Goal: Transaction & Acquisition: Purchase product/service

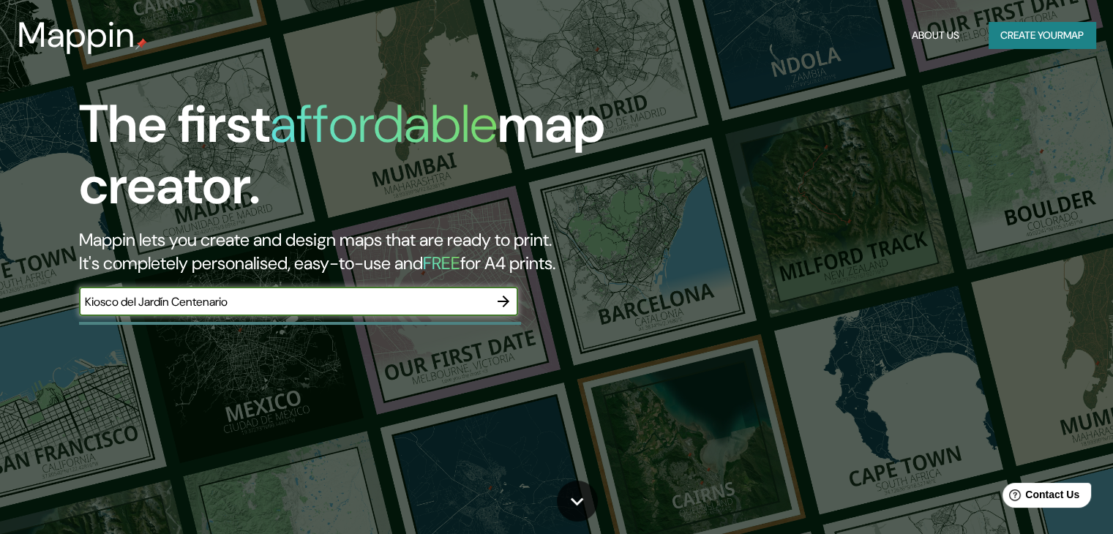
type input "Kiosco del Jardín Centenario"
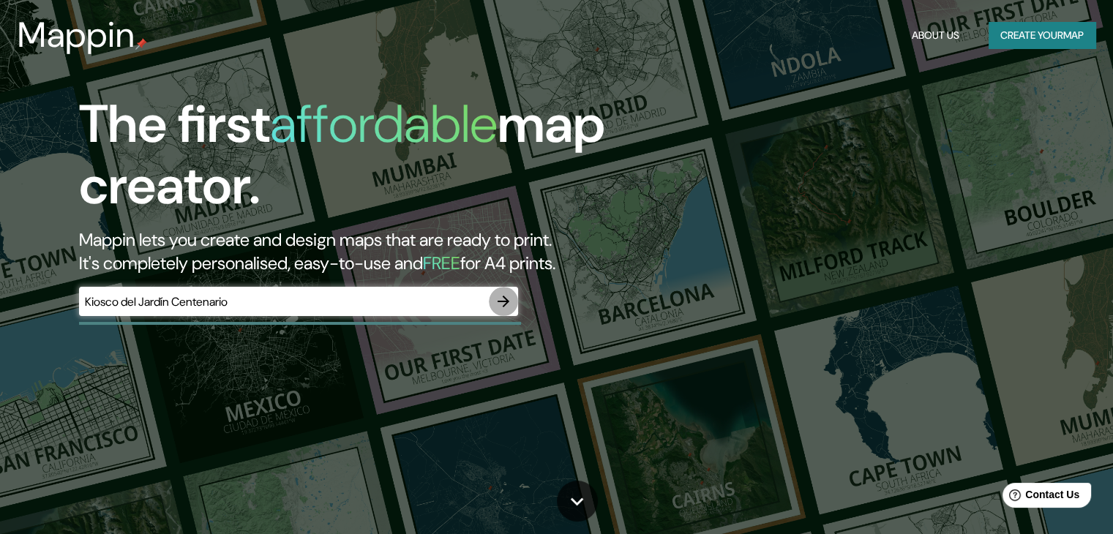
click at [505, 297] on icon "button" at bounding box center [504, 302] width 12 height 12
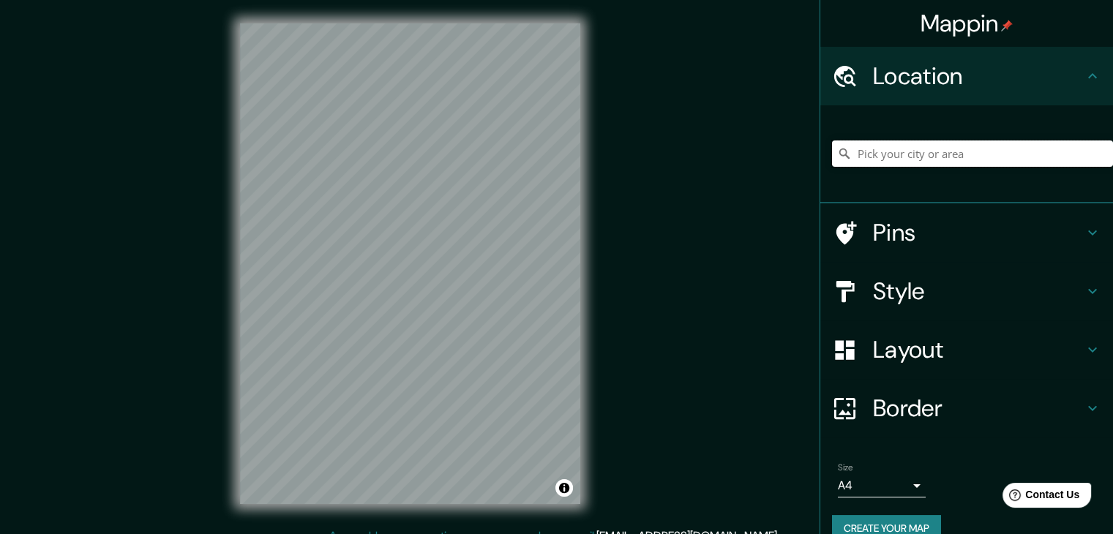
click at [984, 153] on input "Pick your city or area" at bounding box center [972, 154] width 281 height 26
paste input "Kiosco del Jardín Centenario"
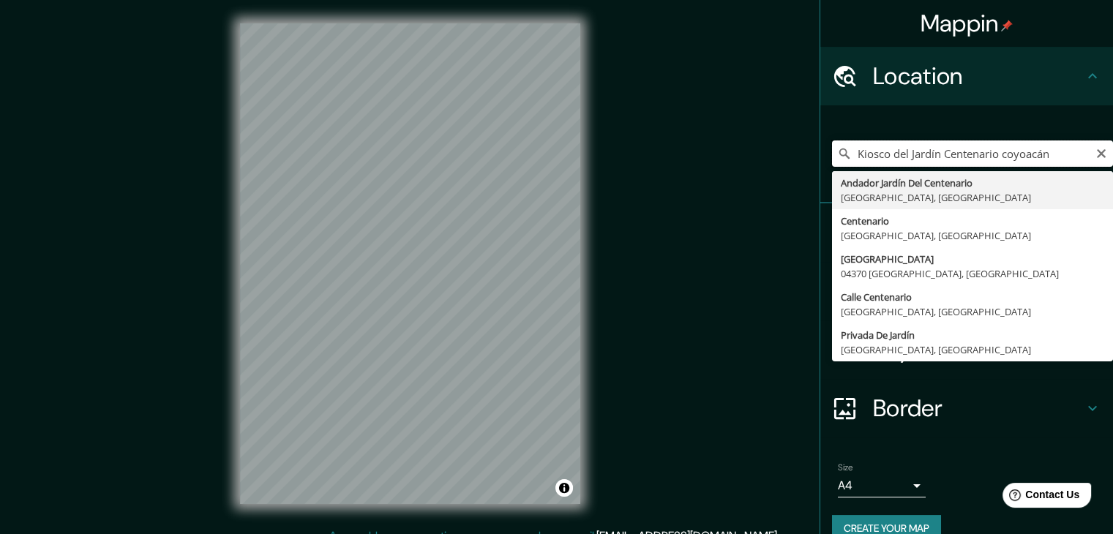
click at [1001, 156] on input "Kiosco del Jardín Centenario coyoacán" at bounding box center [972, 154] width 281 height 26
click at [997, 155] on input "Kiosco del Jardín Centenario Coyoacán" at bounding box center [972, 154] width 281 height 26
paste input "Kiosco del Jardín Centenario"
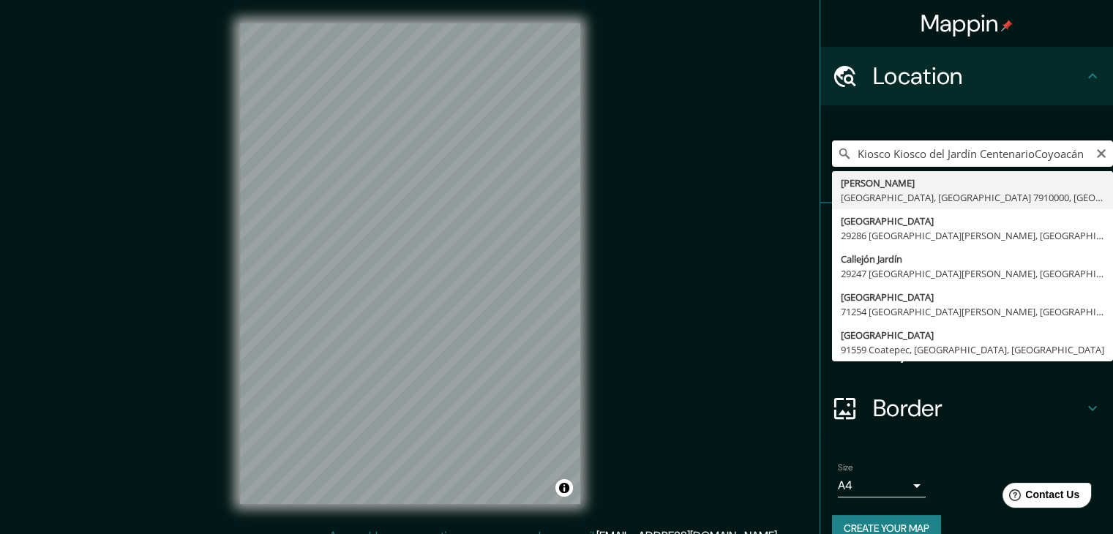
click at [884, 153] on input "Kiosco Kiosco del Jardín CentenarioCoyoacán" at bounding box center [972, 154] width 281 height 26
click at [990, 158] on input "Kiosco del Jardín CentenarioCoyoacán" at bounding box center [972, 154] width 281 height 26
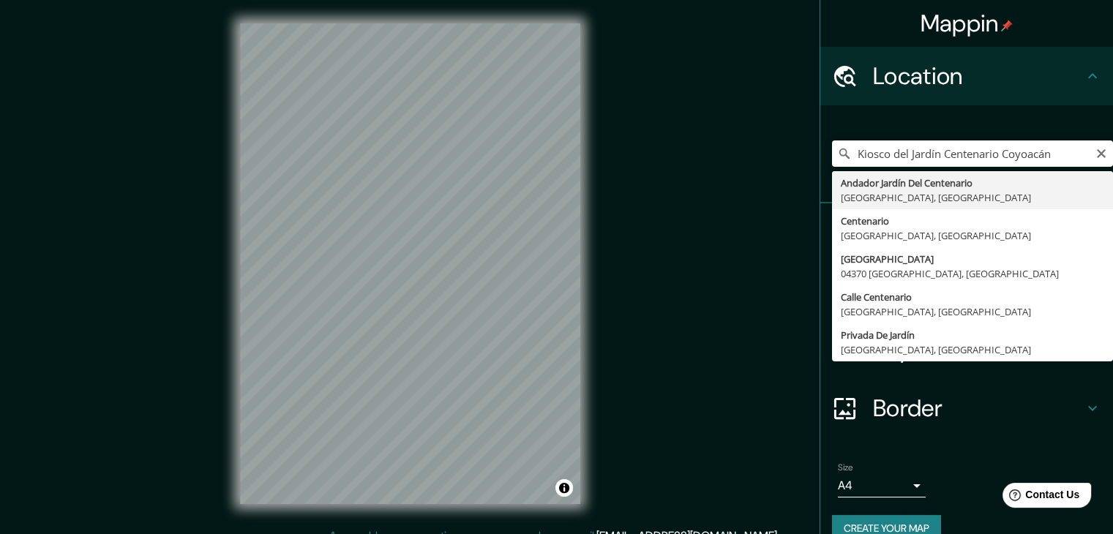
type input "[GEOGRAPHIC_DATA], [GEOGRAPHIC_DATA], [GEOGRAPHIC_DATA]"
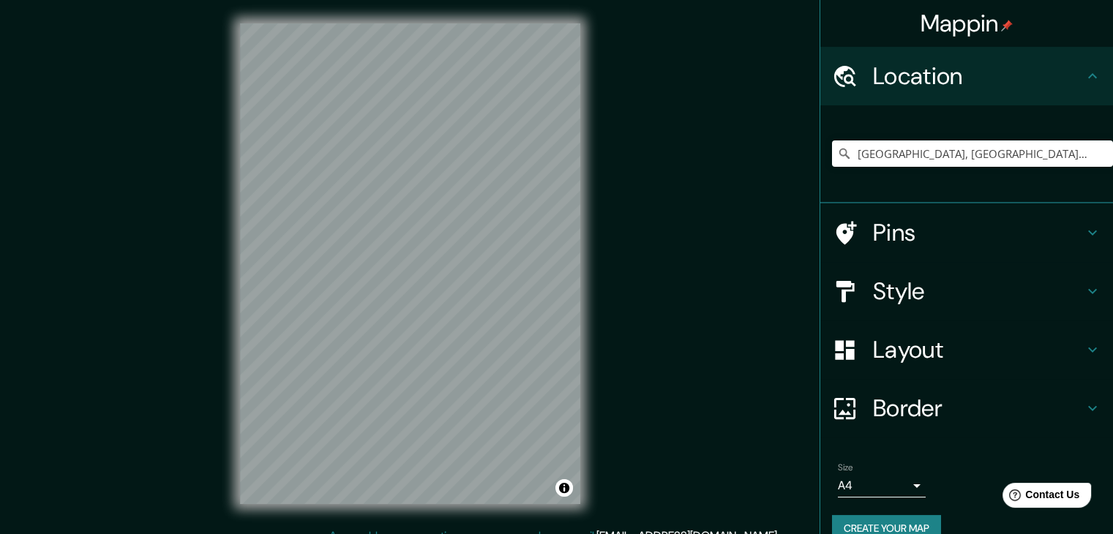
click at [989, 235] on h4 "Pins" at bounding box center [978, 232] width 211 height 29
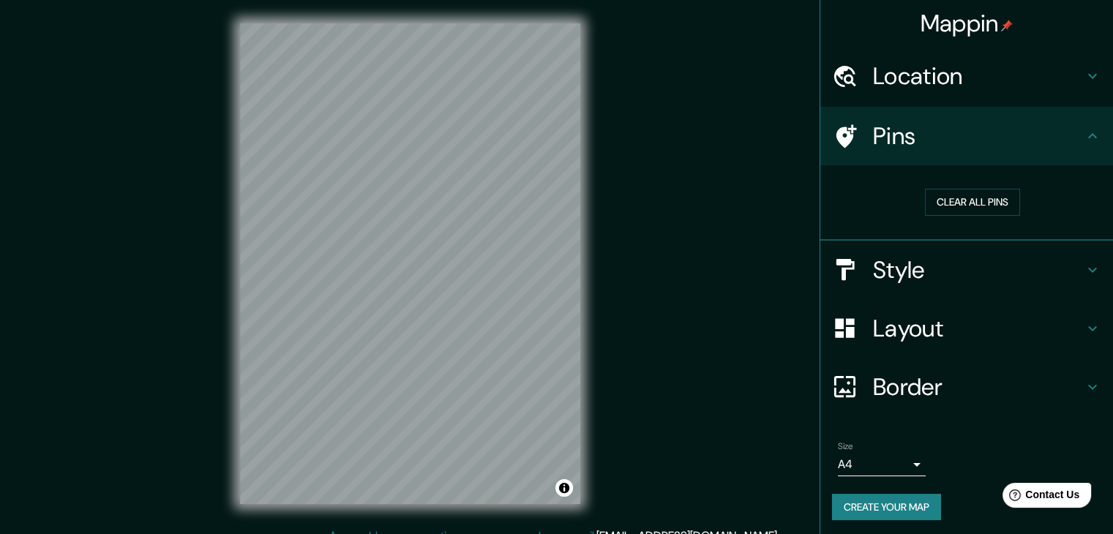
click at [1013, 343] on div "Layout" at bounding box center [967, 328] width 293 height 59
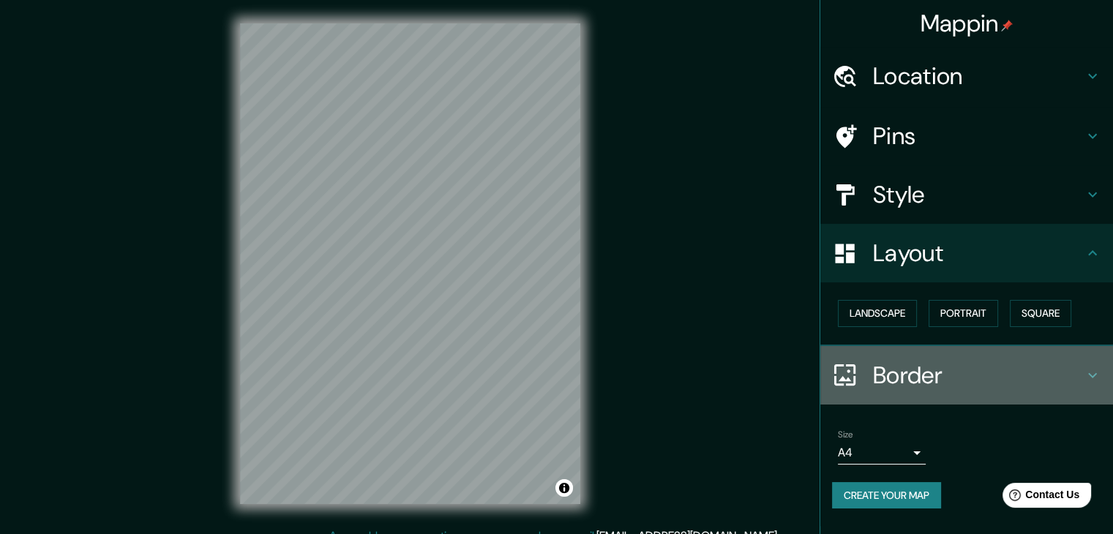
click at [987, 377] on h4 "Border" at bounding box center [978, 375] width 211 height 29
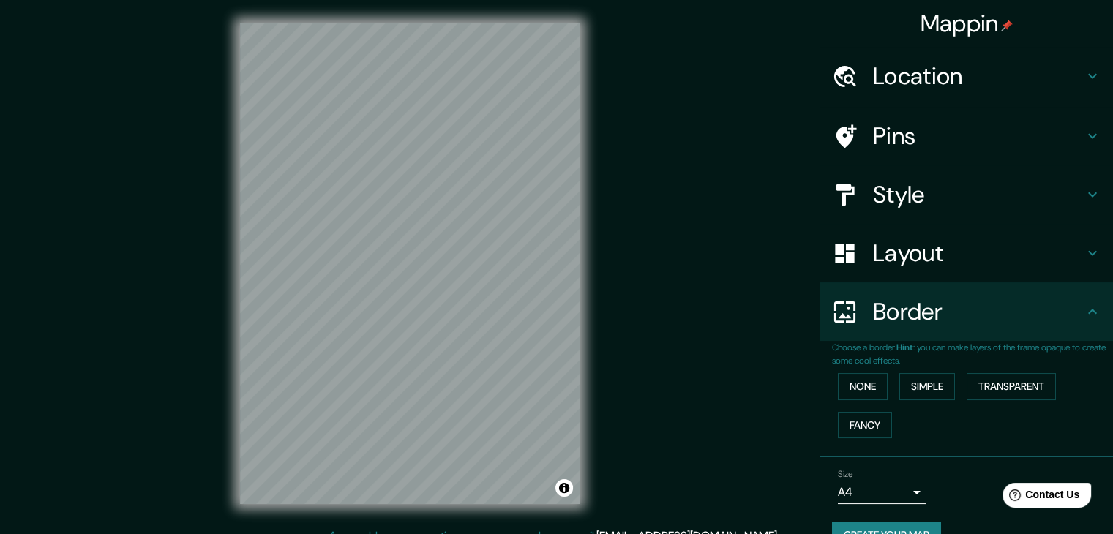
click at [919, 129] on h4 "Pins" at bounding box center [978, 136] width 211 height 29
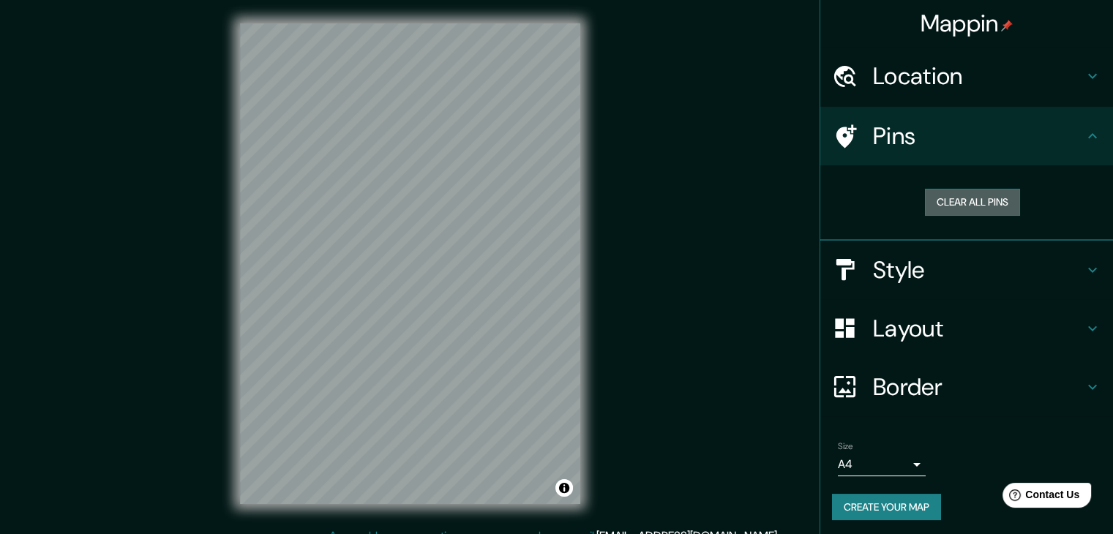
click at [954, 199] on button "Clear all pins" at bounding box center [972, 202] width 95 height 27
click at [955, 203] on button "Clear all pins" at bounding box center [972, 202] width 95 height 27
click at [435, 279] on div at bounding box center [433, 279] width 12 height 12
click at [956, 267] on h4 "Style" at bounding box center [978, 269] width 211 height 29
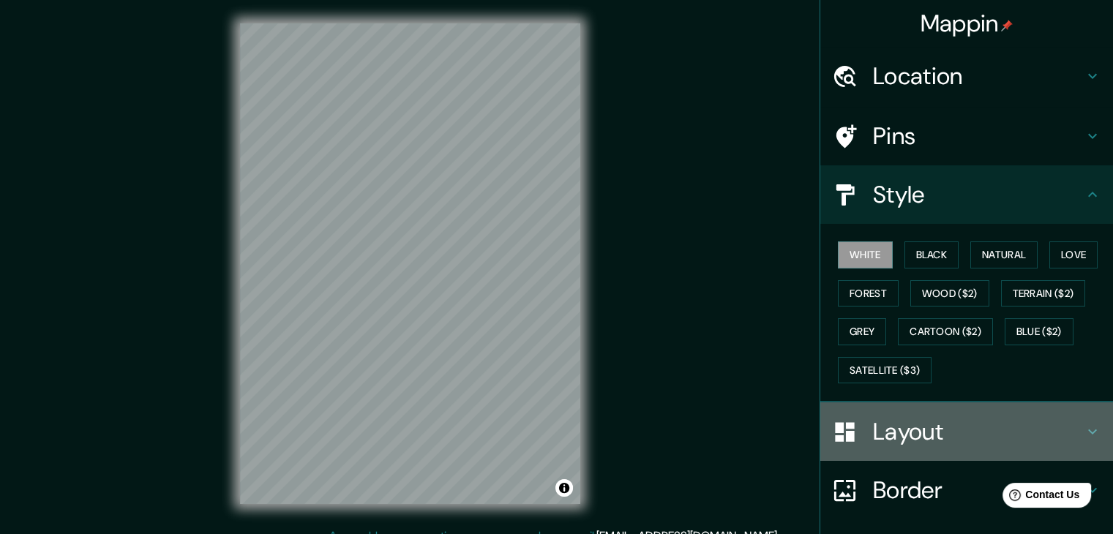
click at [1022, 411] on div "Layout" at bounding box center [967, 432] width 293 height 59
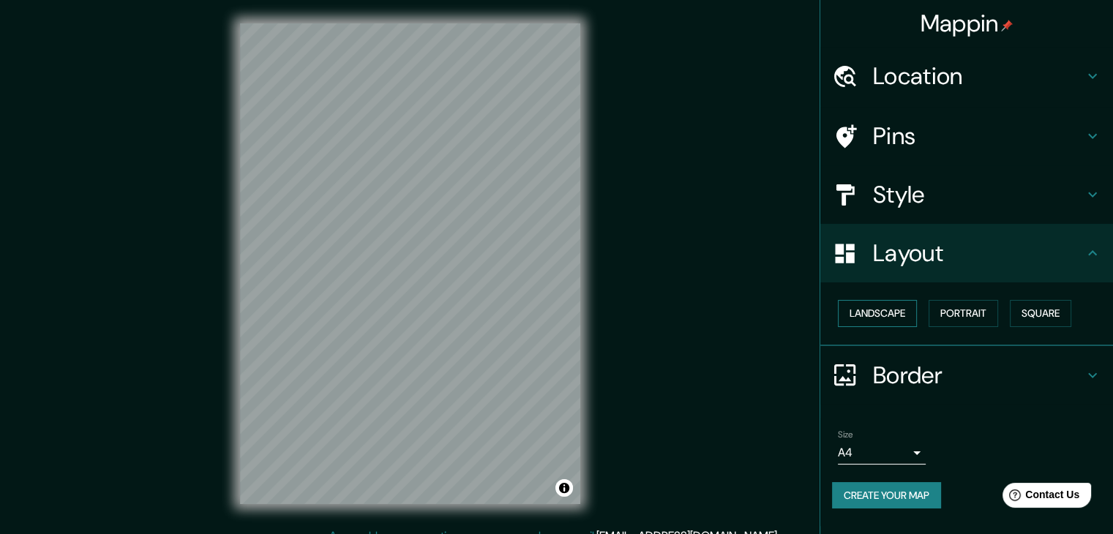
click at [911, 311] on button "Landscape" at bounding box center [877, 313] width 79 height 27
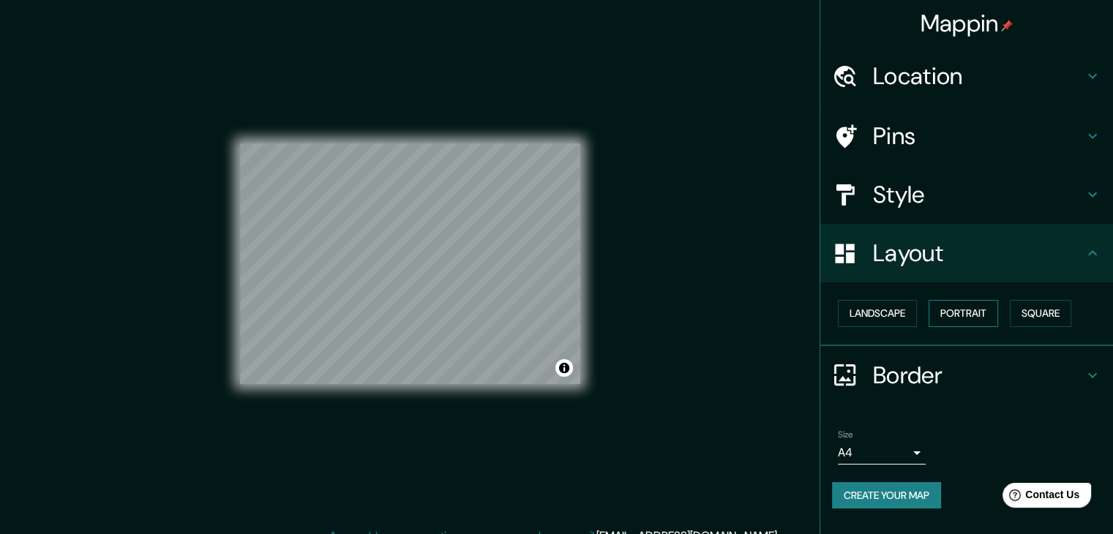
click at [973, 309] on button "Portrait" at bounding box center [964, 313] width 70 height 27
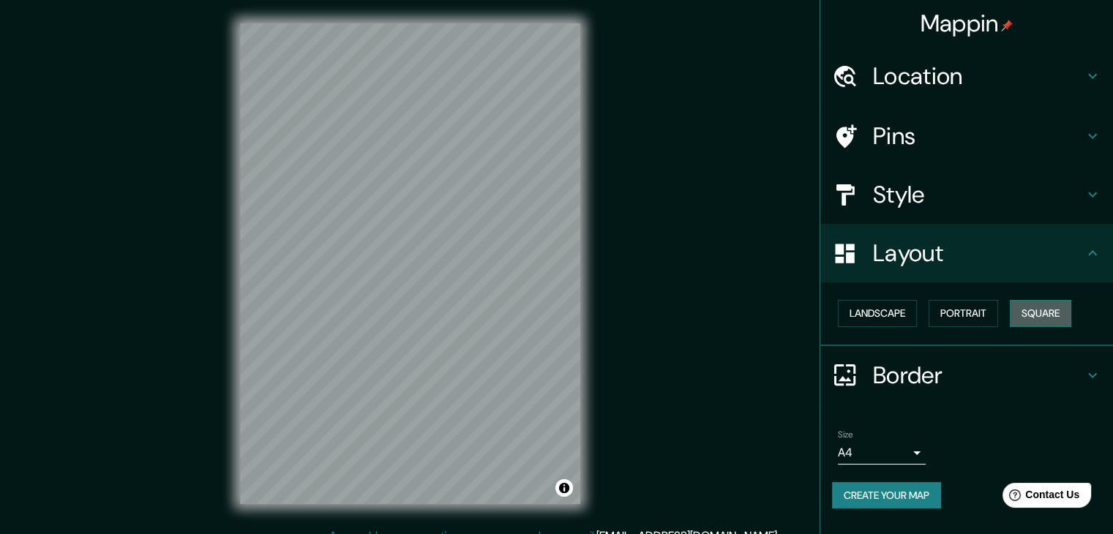
click at [1035, 310] on button "Square" at bounding box center [1040, 313] width 61 height 27
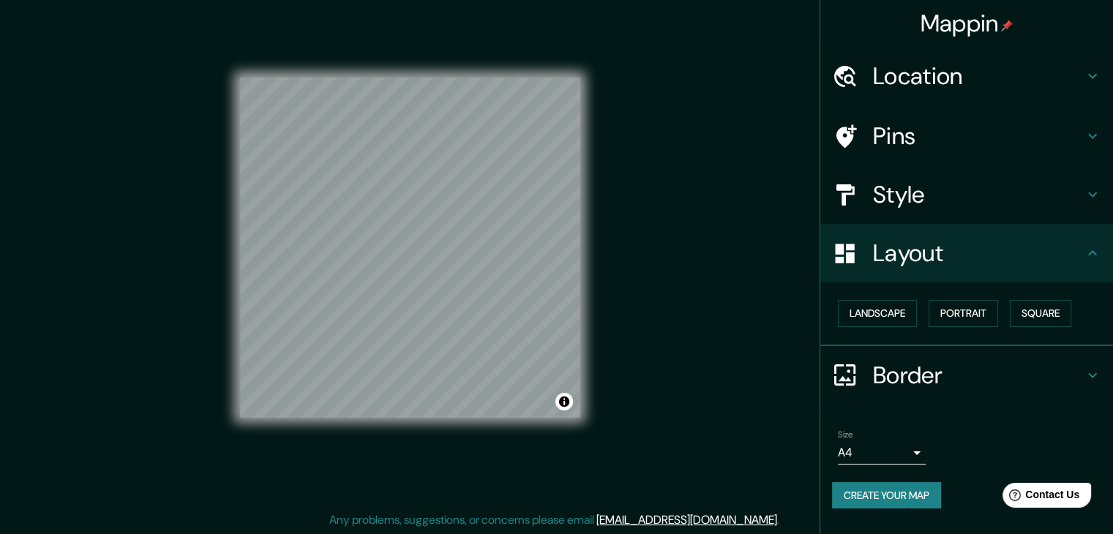
scroll to position [17, 0]
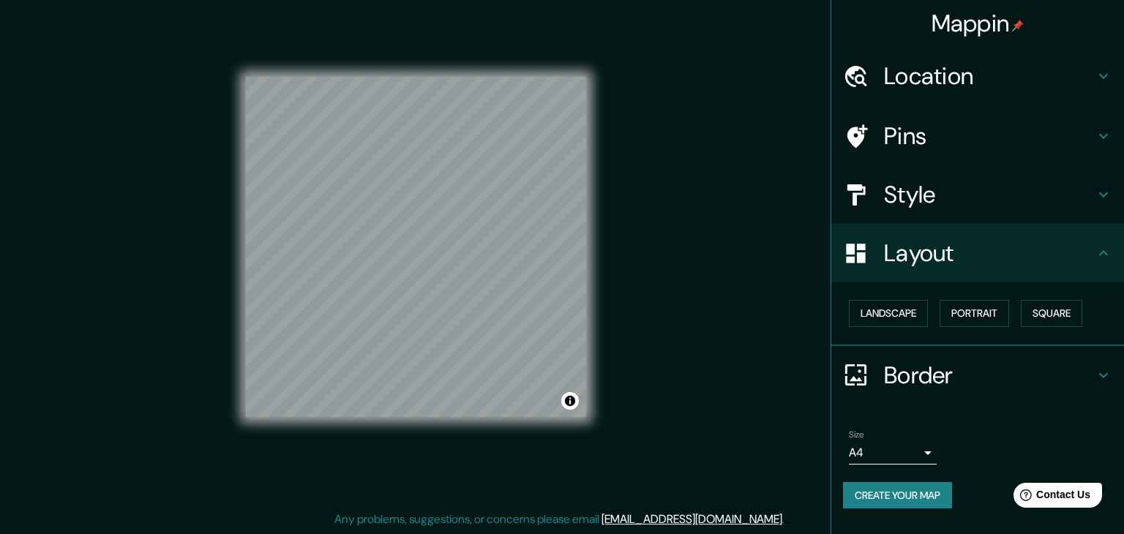
click at [911, 447] on body "Mappin Location Andador Jardín Del Centenario, 04000 Ciudad de México, México P…" at bounding box center [562, 250] width 1124 height 534
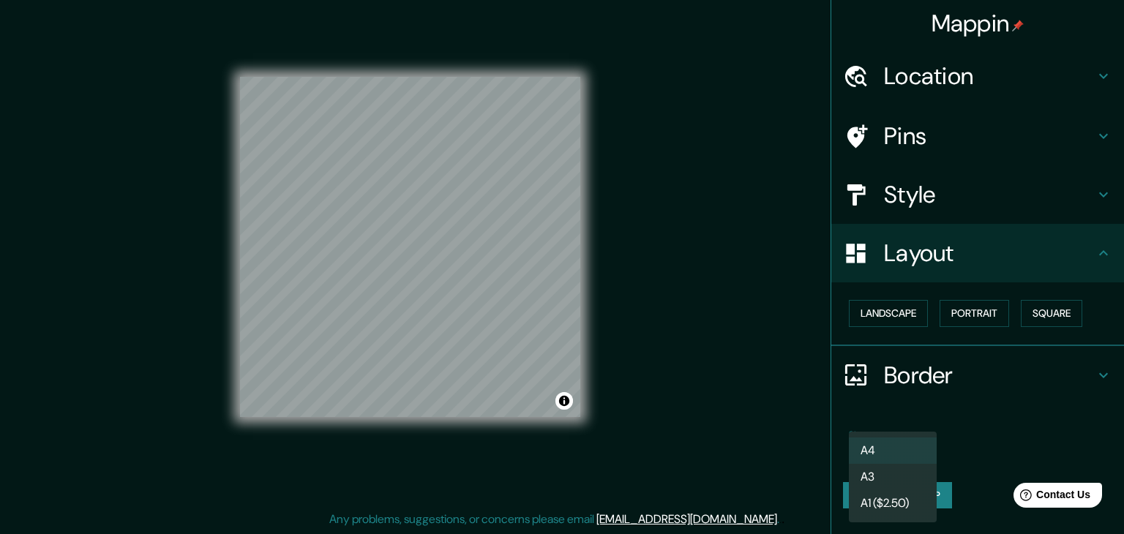
click at [1009, 406] on div at bounding box center [562, 267] width 1124 height 534
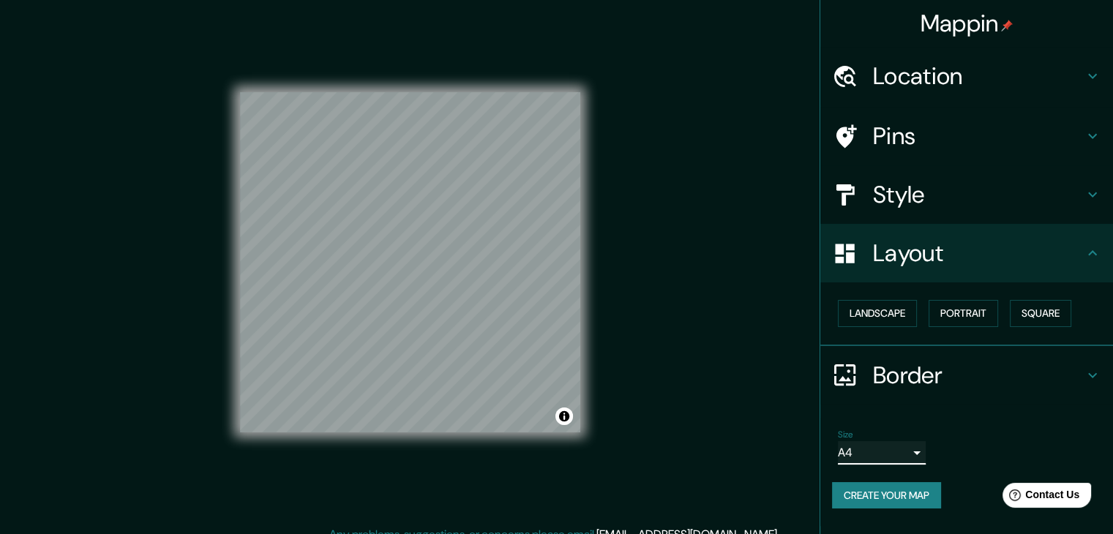
scroll to position [0, 0]
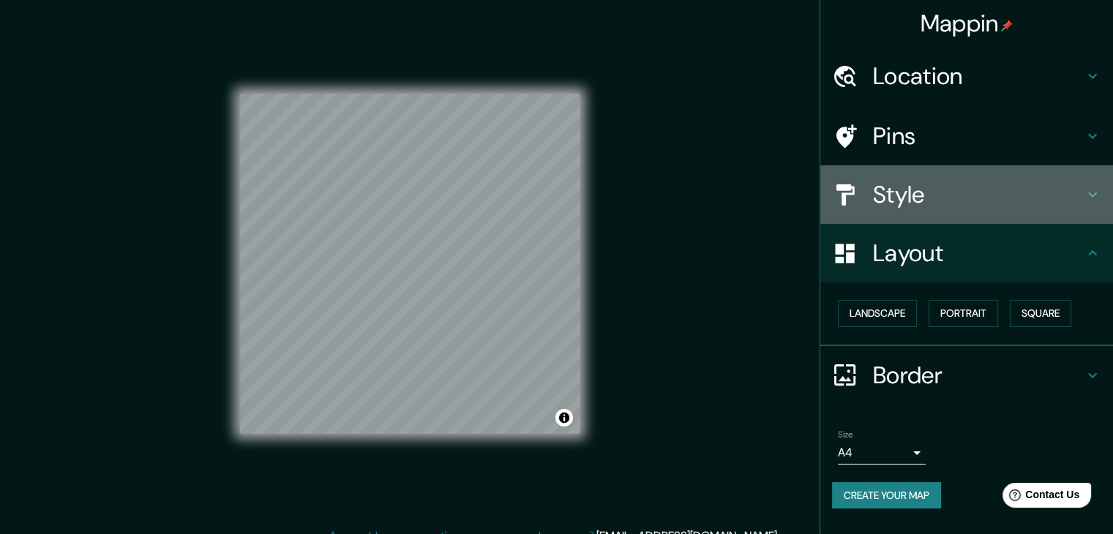
click at [914, 180] on h4 "Style" at bounding box center [978, 194] width 211 height 29
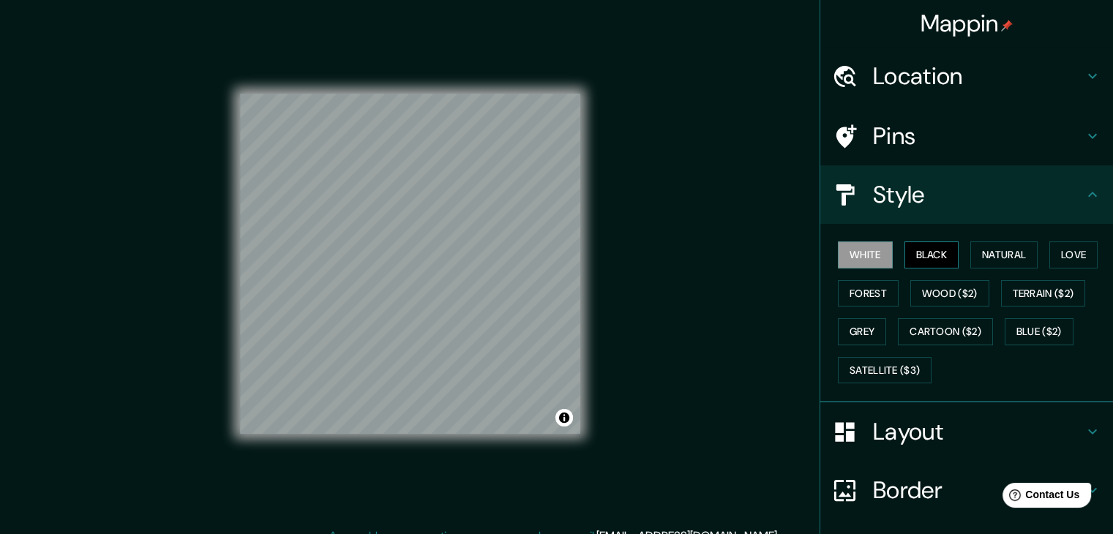
click at [926, 247] on button "Black" at bounding box center [932, 255] width 55 height 27
click at [1013, 242] on button "Natural" at bounding box center [1004, 255] width 67 height 27
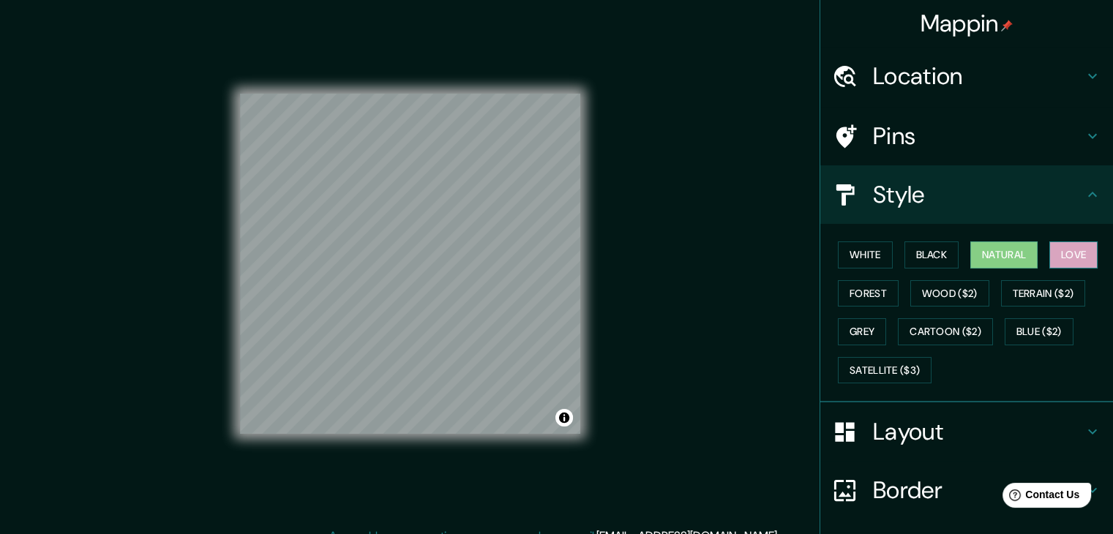
click at [1078, 255] on button "Love" at bounding box center [1074, 255] width 48 height 27
click at [878, 302] on button "Forest" at bounding box center [868, 293] width 61 height 27
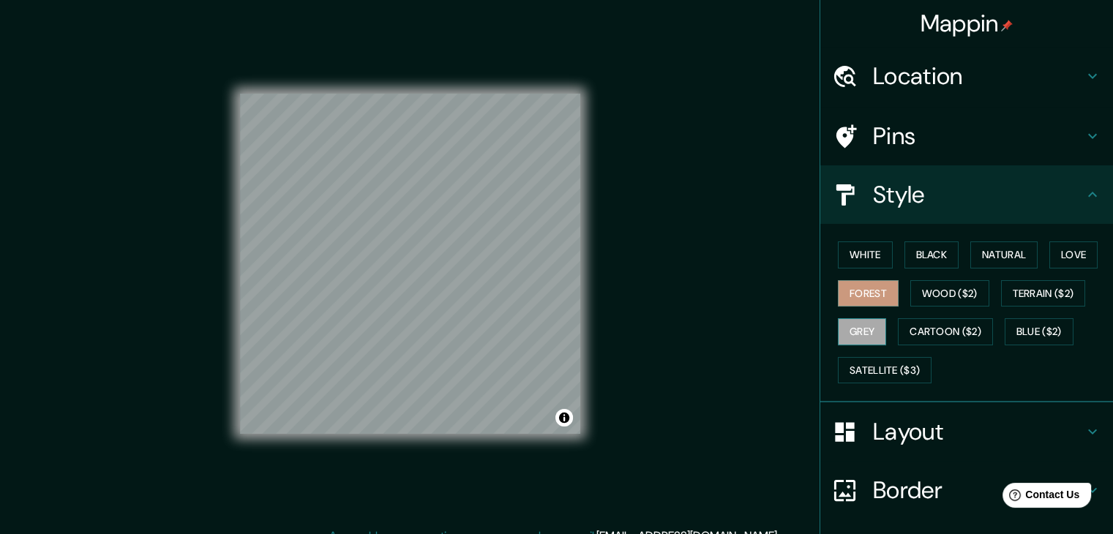
click at [851, 329] on button "Grey" at bounding box center [862, 331] width 48 height 27
click at [931, 259] on button "Black" at bounding box center [932, 255] width 55 height 27
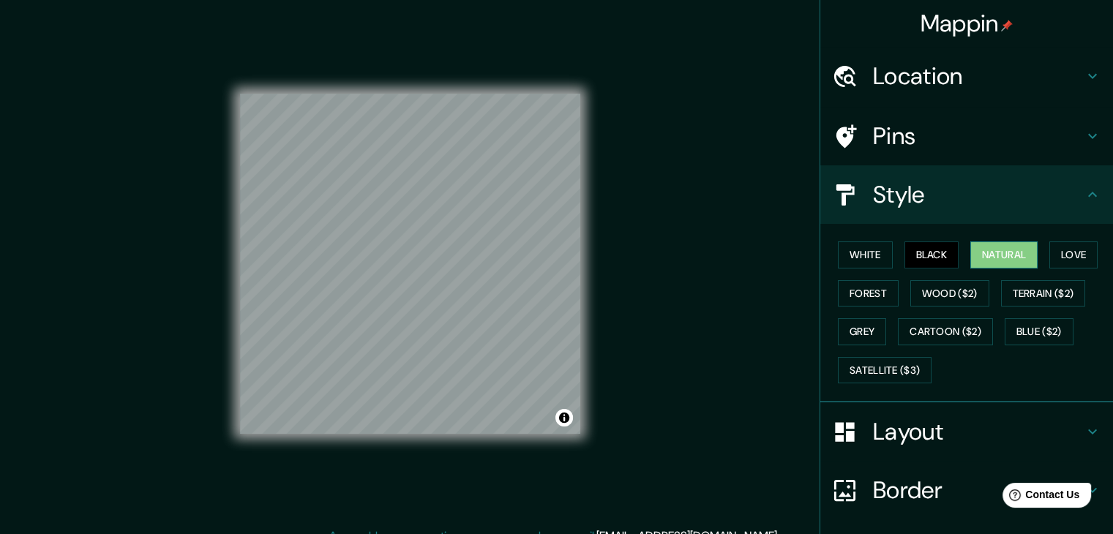
click at [994, 261] on button "Natural" at bounding box center [1004, 255] width 67 height 27
click at [995, 260] on button "Natural" at bounding box center [1004, 255] width 67 height 27
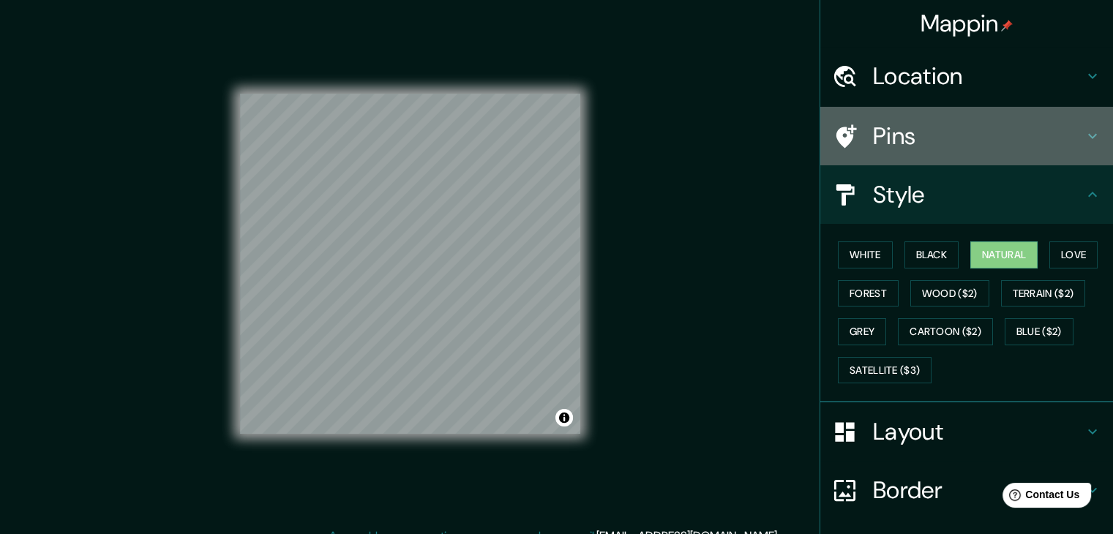
drag, startPoint x: 934, startPoint y: 135, endPoint x: 949, endPoint y: 115, distance: 25.6
click at [934, 135] on h4 "Pins" at bounding box center [978, 136] width 211 height 29
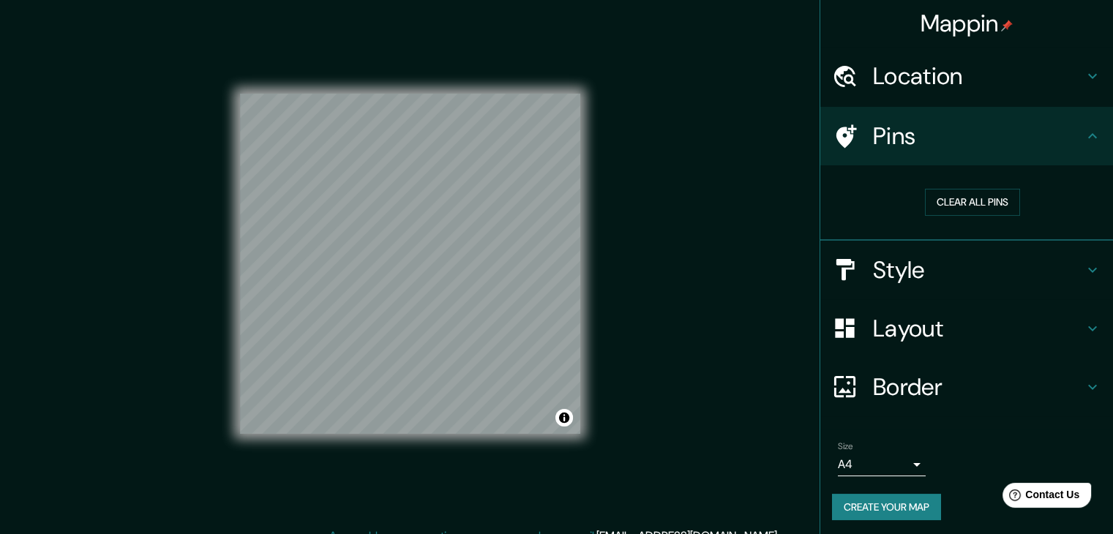
click at [955, 83] on h4 "Location" at bounding box center [978, 75] width 211 height 29
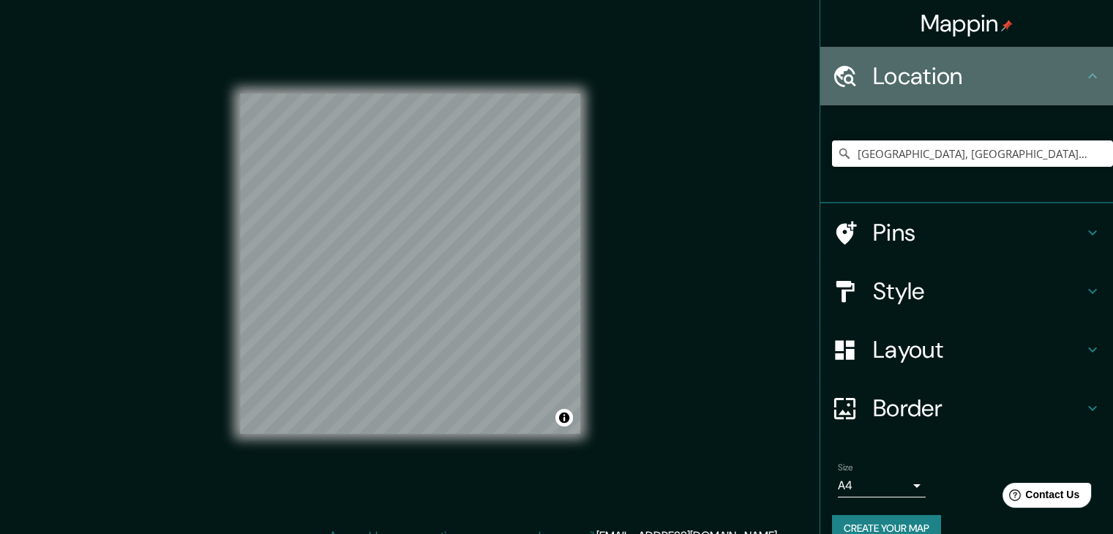
click at [1066, 68] on h4 "Location" at bounding box center [978, 75] width 211 height 29
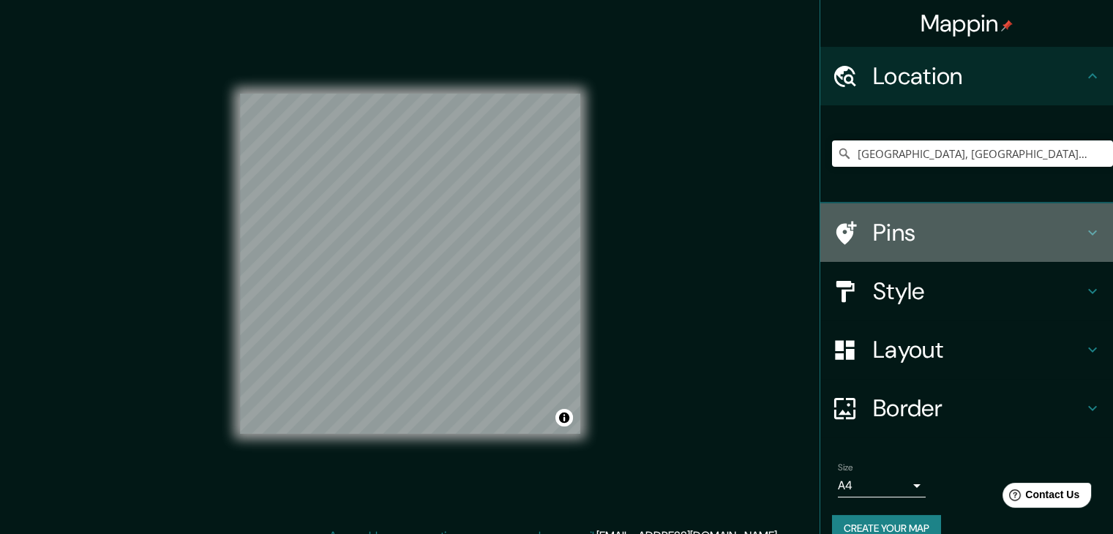
click at [959, 221] on h4 "Pins" at bounding box center [978, 232] width 211 height 29
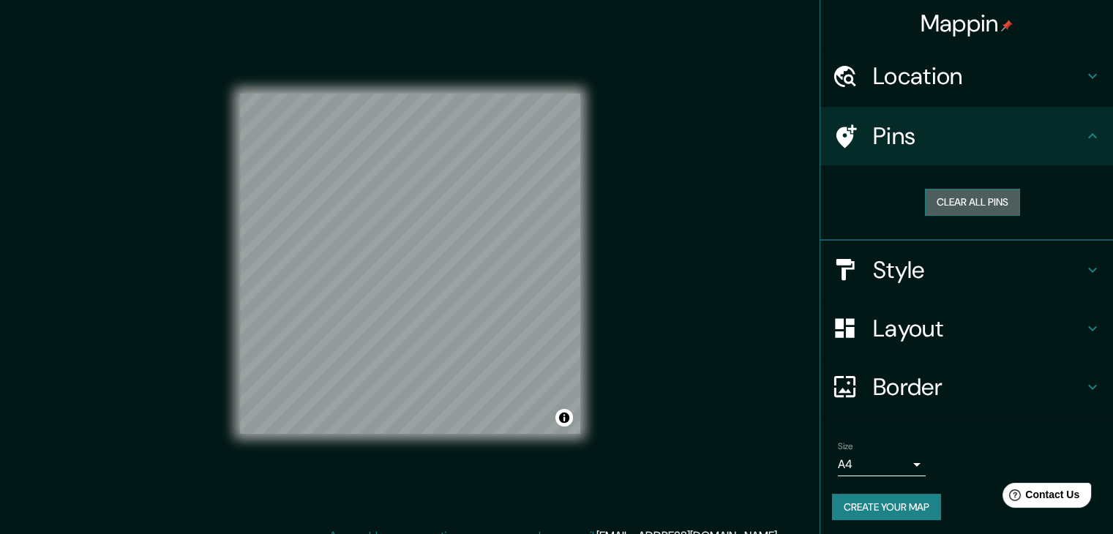
click at [952, 205] on button "Clear all pins" at bounding box center [972, 202] width 95 height 27
click at [687, 325] on div "Mappin Location Andador Jardín Del Centenario, 04000 Ciudad de México, México P…" at bounding box center [556, 275] width 1113 height 551
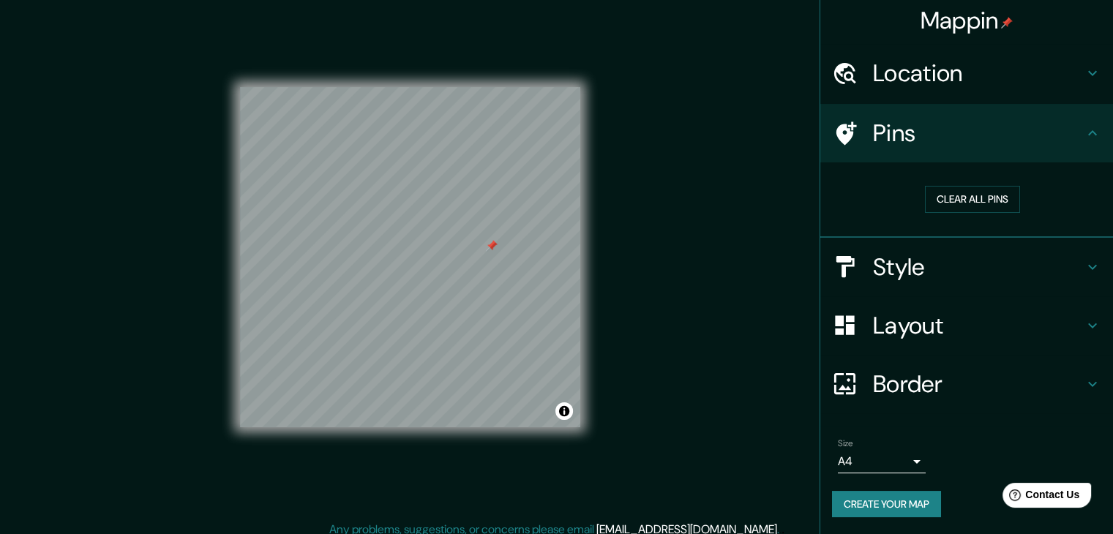
scroll to position [17, 0]
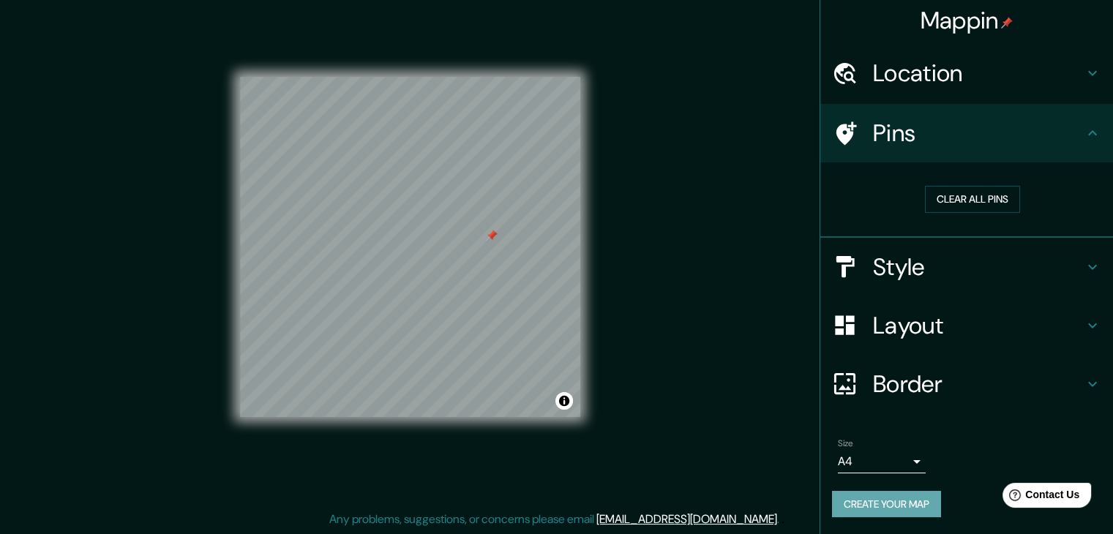
click at [902, 496] on button "Create your map" at bounding box center [886, 504] width 109 height 27
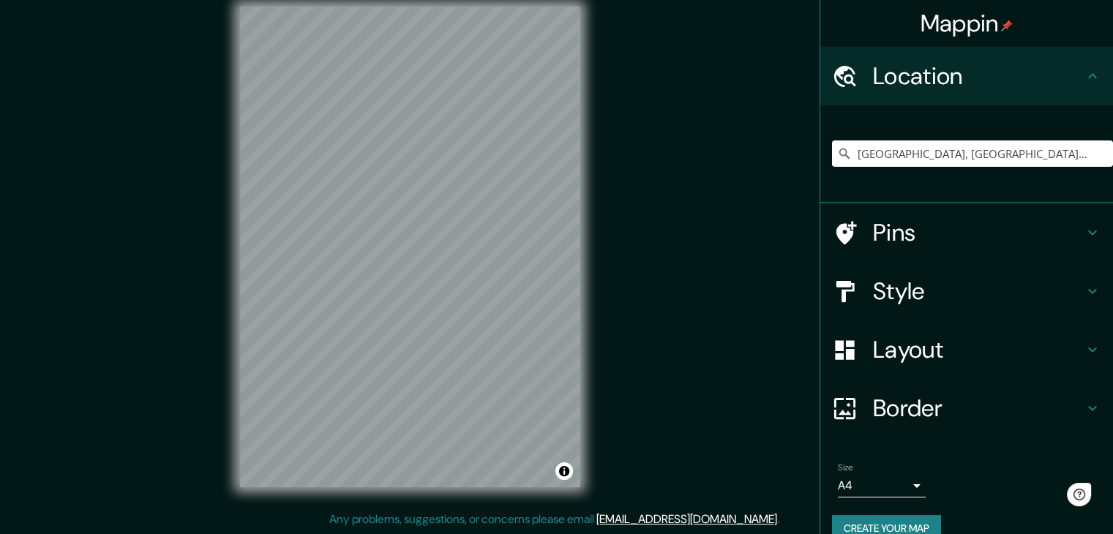
scroll to position [17, 0]
click at [974, 145] on input "[GEOGRAPHIC_DATA], [GEOGRAPHIC_DATA], [GEOGRAPHIC_DATA]" at bounding box center [972, 154] width 281 height 26
click at [998, 154] on input "[GEOGRAPHIC_DATA], [GEOGRAPHIC_DATA], [GEOGRAPHIC_DATA]" at bounding box center [972, 154] width 281 height 26
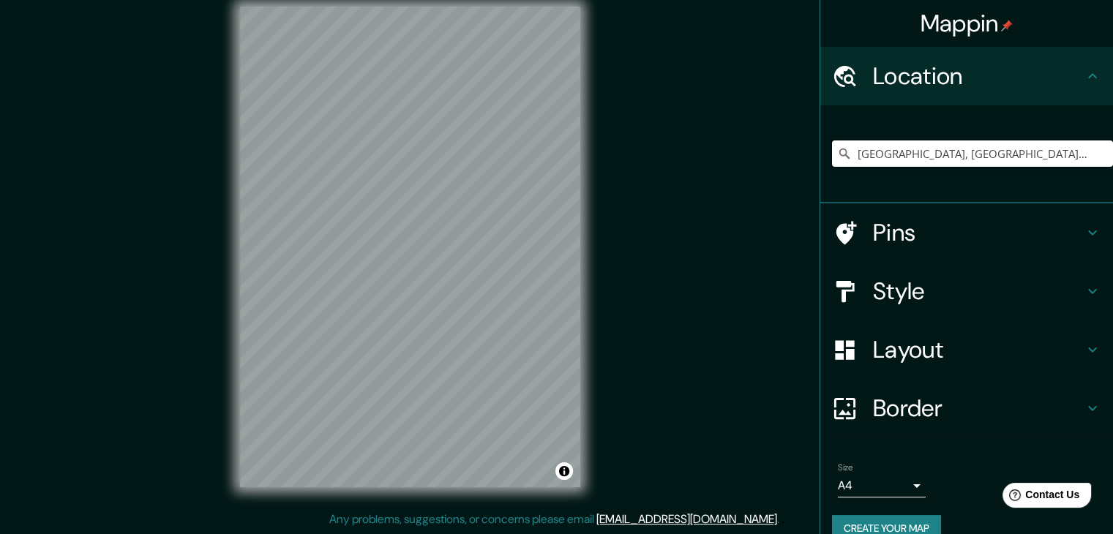
click at [998, 154] on input "[GEOGRAPHIC_DATA], [GEOGRAPHIC_DATA], [GEOGRAPHIC_DATA]" at bounding box center [972, 154] width 281 height 26
click at [1064, 170] on div "[GEOGRAPHIC_DATA], [GEOGRAPHIC_DATA], [GEOGRAPHIC_DATA]" at bounding box center [972, 153] width 281 height 73
click at [1065, 155] on input "[GEOGRAPHIC_DATA], [GEOGRAPHIC_DATA], [GEOGRAPHIC_DATA]" at bounding box center [972, 154] width 281 height 26
click at [1066, 152] on input "[GEOGRAPHIC_DATA], [GEOGRAPHIC_DATA], [GEOGRAPHIC_DATA]" at bounding box center [972, 154] width 281 height 26
click at [1066, 151] on input "[GEOGRAPHIC_DATA], [GEOGRAPHIC_DATA], [GEOGRAPHIC_DATA]" at bounding box center [972, 154] width 281 height 26
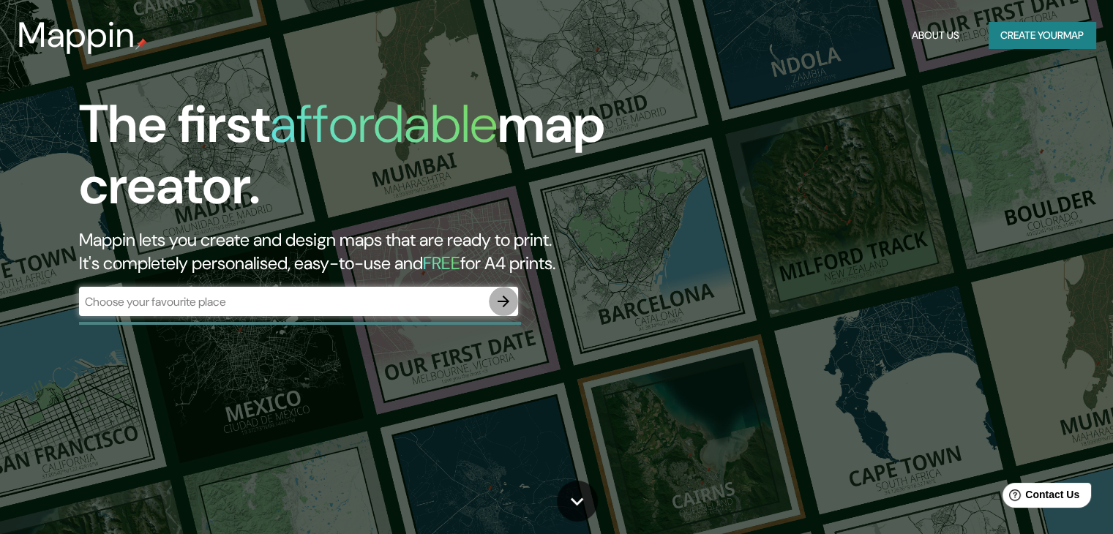
click at [506, 299] on icon "button" at bounding box center [504, 302] width 12 height 12
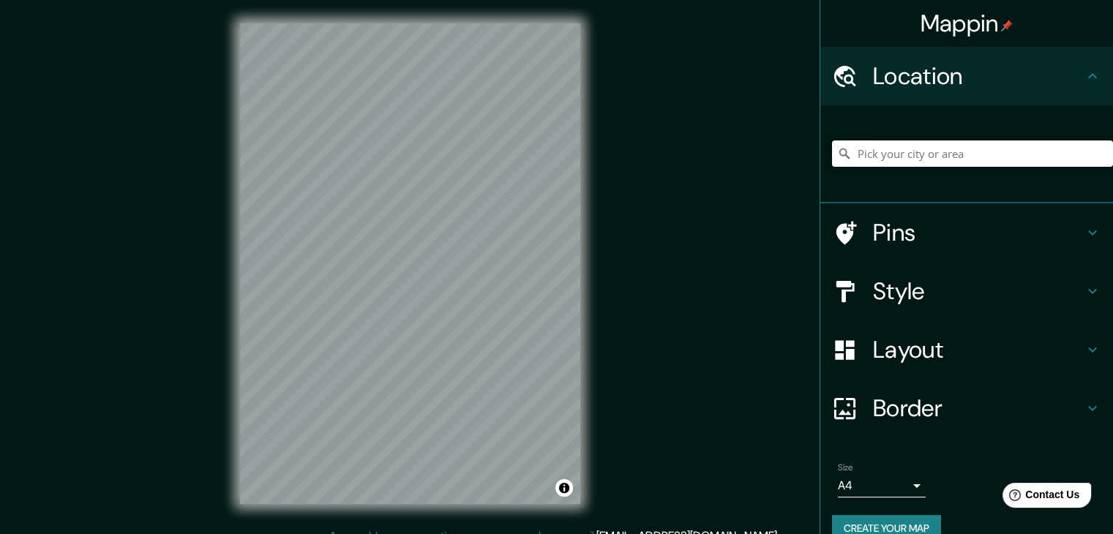
click at [957, 148] on input "Pick your city or area" at bounding box center [972, 154] width 281 height 26
paste input "Kiosco del Jardín Centenario"
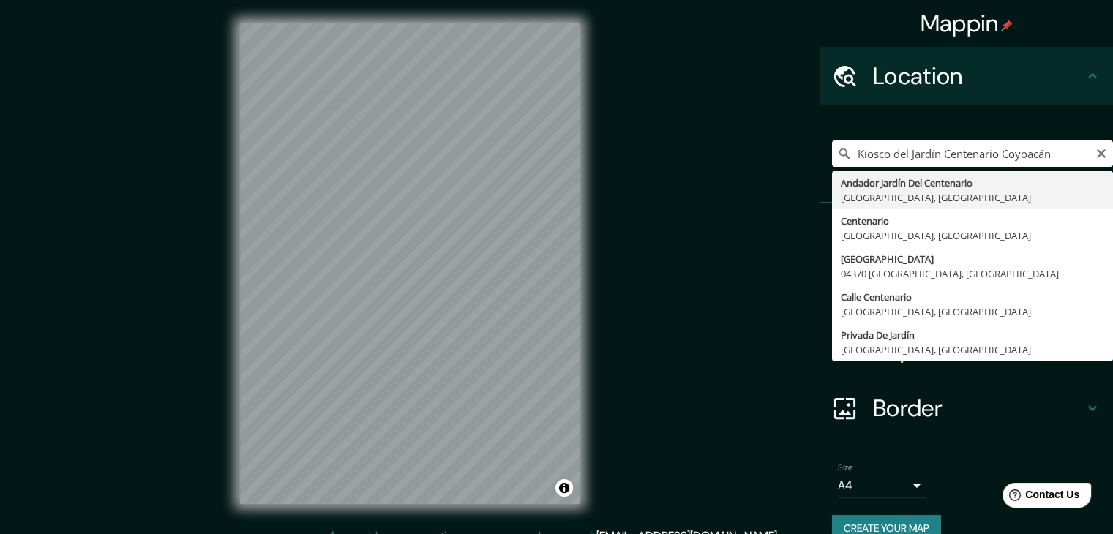
type input "[GEOGRAPHIC_DATA], [GEOGRAPHIC_DATA], [GEOGRAPHIC_DATA]"
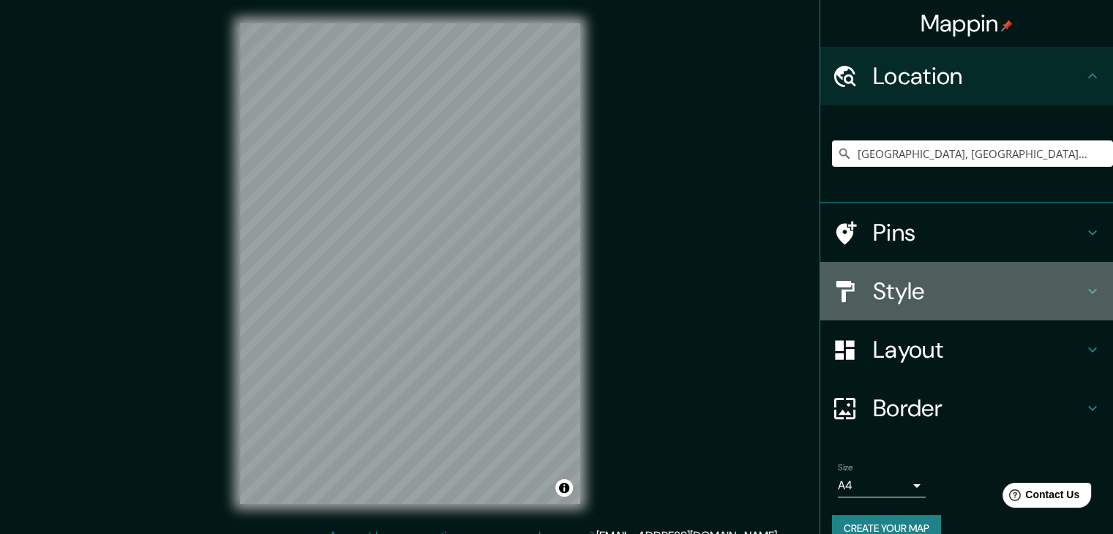
click at [1026, 285] on h4 "Style" at bounding box center [978, 291] width 211 height 29
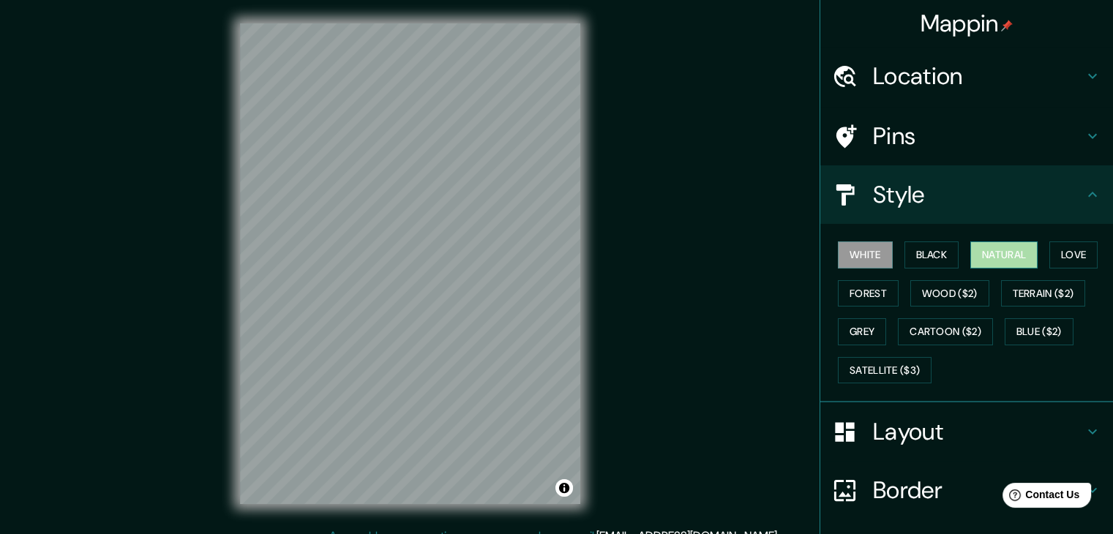
click at [1015, 243] on button "Natural" at bounding box center [1004, 255] width 67 height 27
click at [1031, 417] on h4 "Layout" at bounding box center [978, 431] width 211 height 29
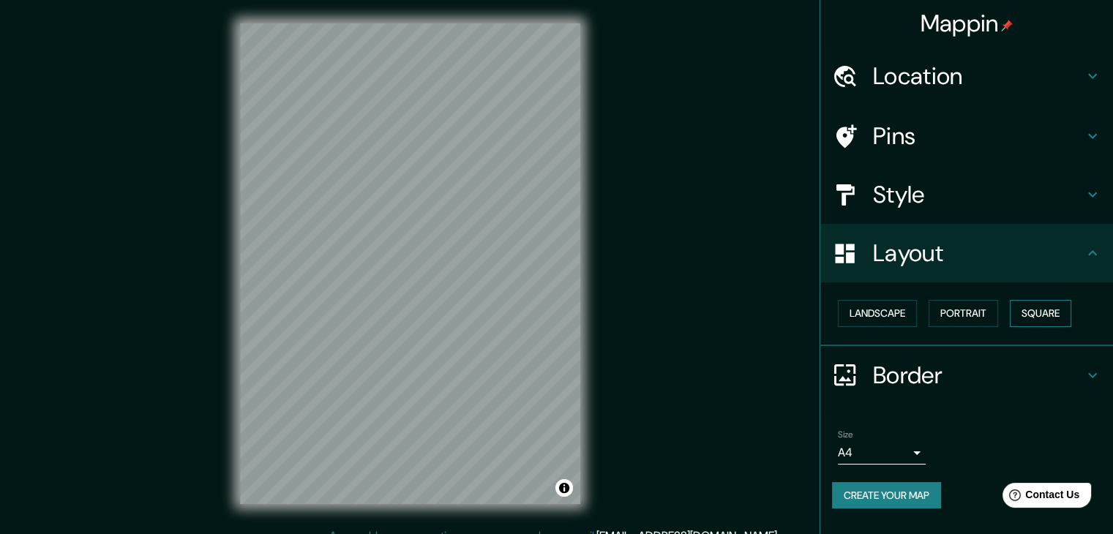
click at [1051, 318] on button "Square" at bounding box center [1040, 313] width 61 height 27
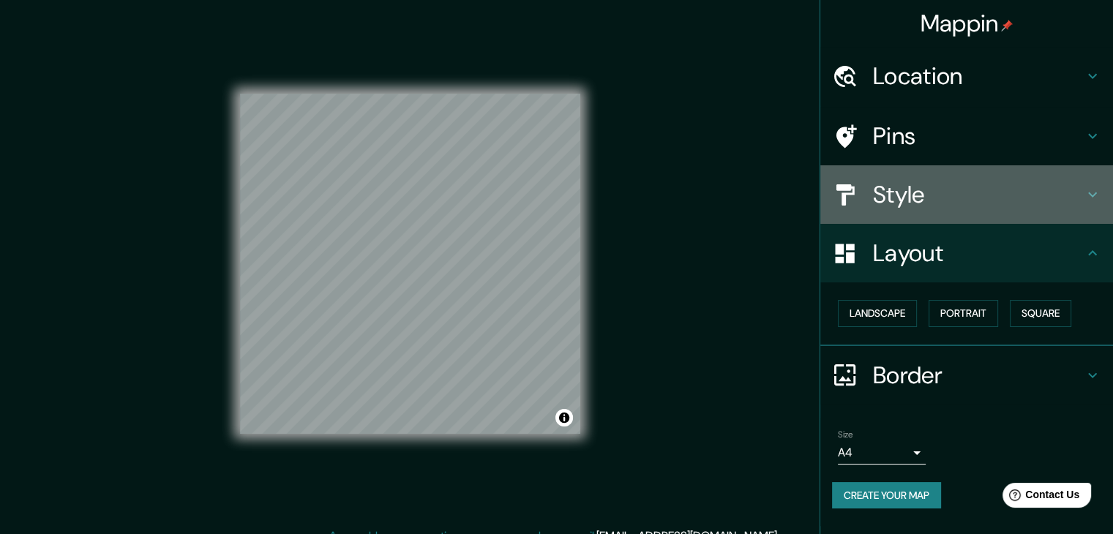
click at [944, 190] on h4 "Style" at bounding box center [978, 194] width 211 height 29
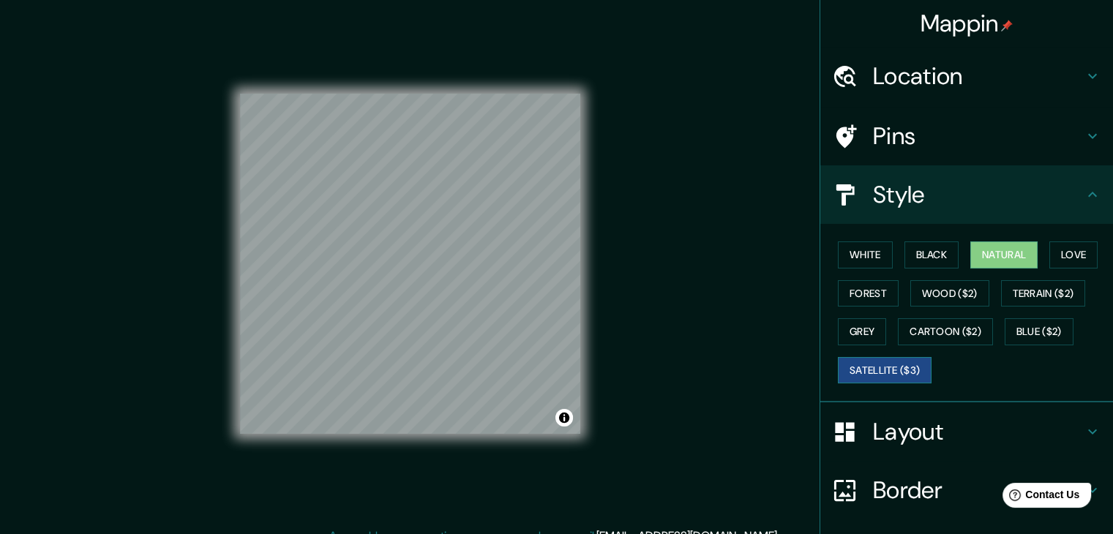
click at [874, 364] on button "Satellite ($3)" at bounding box center [885, 370] width 94 height 27
click at [1012, 322] on button "Blue ($2)" at bounding box center [1039, 331] width 69 height 27
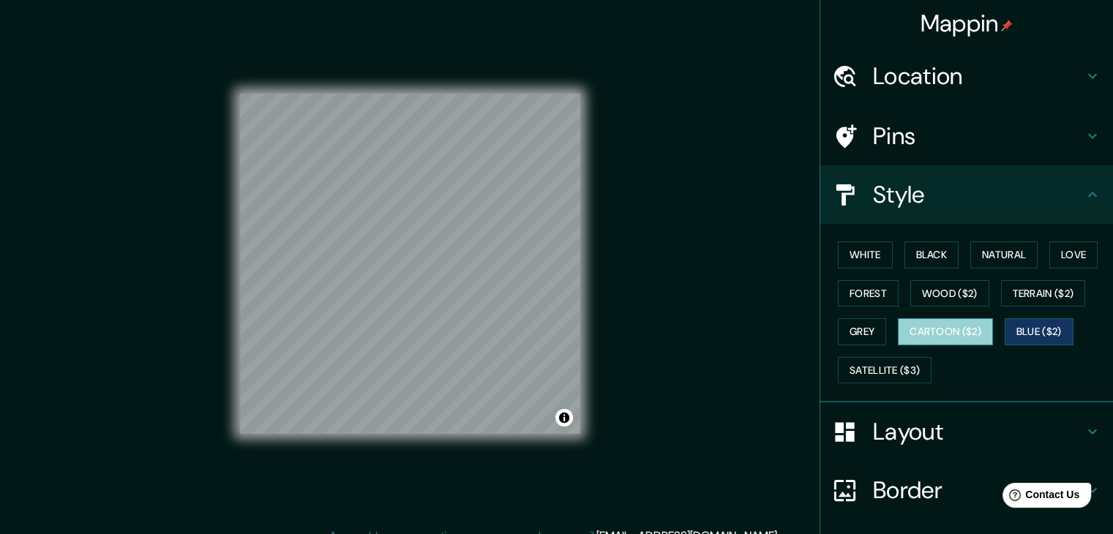
click at [956, 321] on button "Cartoon ($2)" at bounding box center [945, 331] width 95 height 27
click at [838, 323] on button "Grey" at bounding box center [862, 331] width 48 height 27
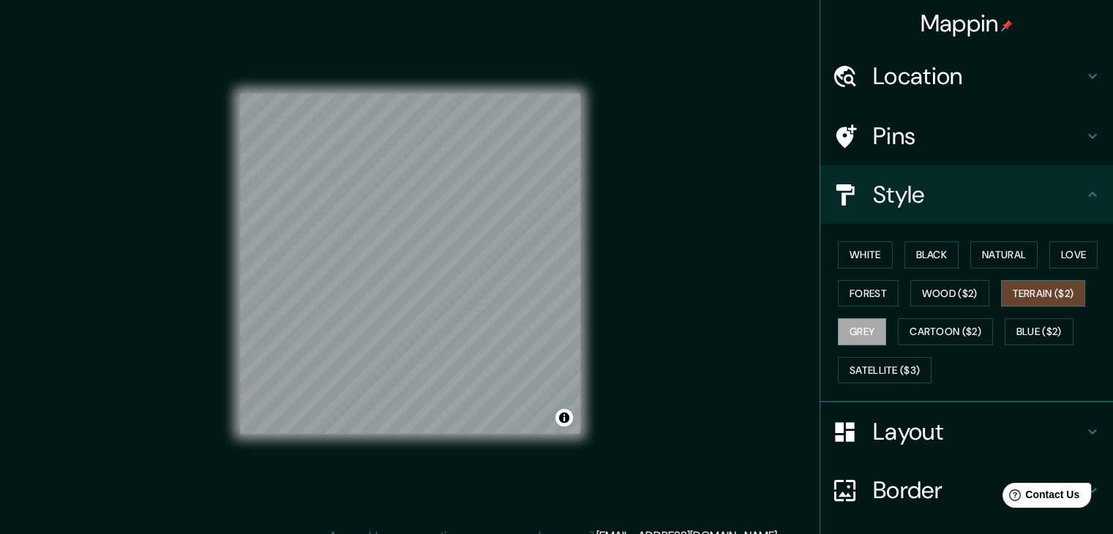
click at [1064, 282] on button "Terrain ($2)" at bounding box center [1043, 293] width 85 height 27
click at [945, 285] on button "Wood ($2)" at bounding box center [950, 293] width 79 height 27
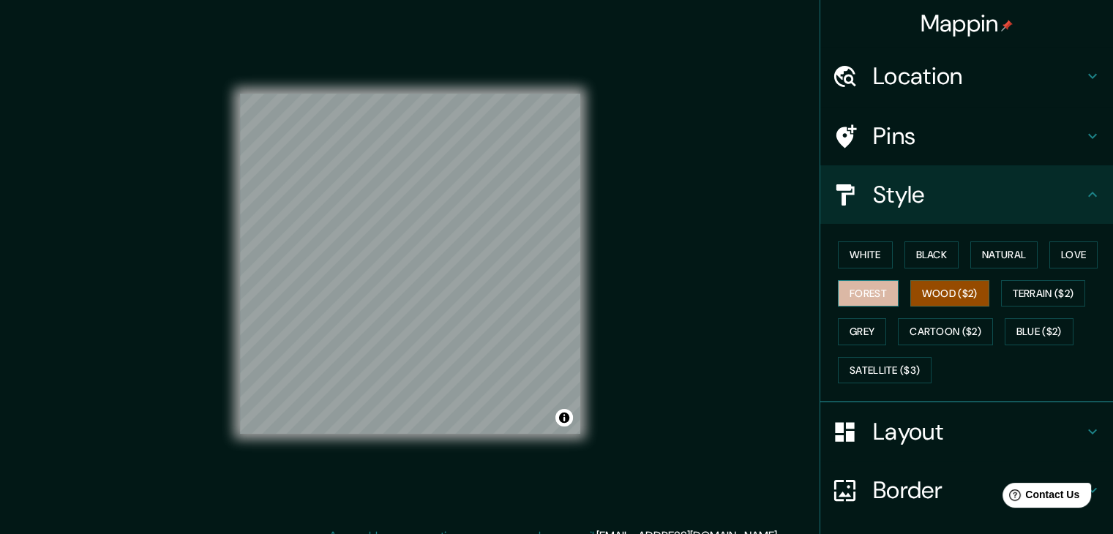
click at [874, 301] on button "Forest" at bounding box center [868, 293] width 61 height 27
click at [1028, 324] on button "Blue ($2)" at bounding box center [1039, 331] width 69 height 27
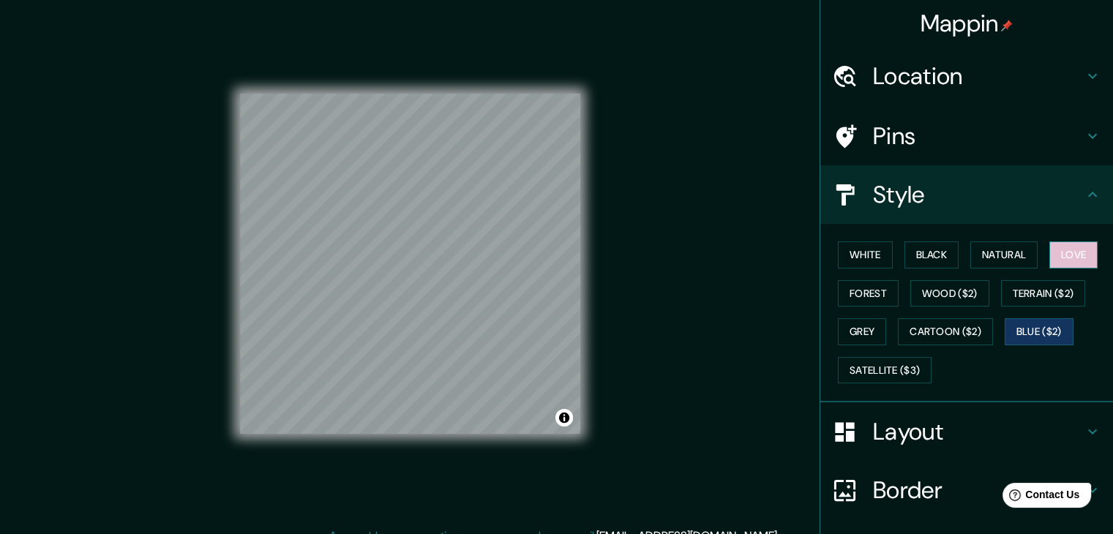
click at [1056, 242] on button "Love" at bounding box center [1074, 255] width 48 height 27
click at [1012, 244] on button "Natural" at bounding box center [1004, 255] width 67 height 27
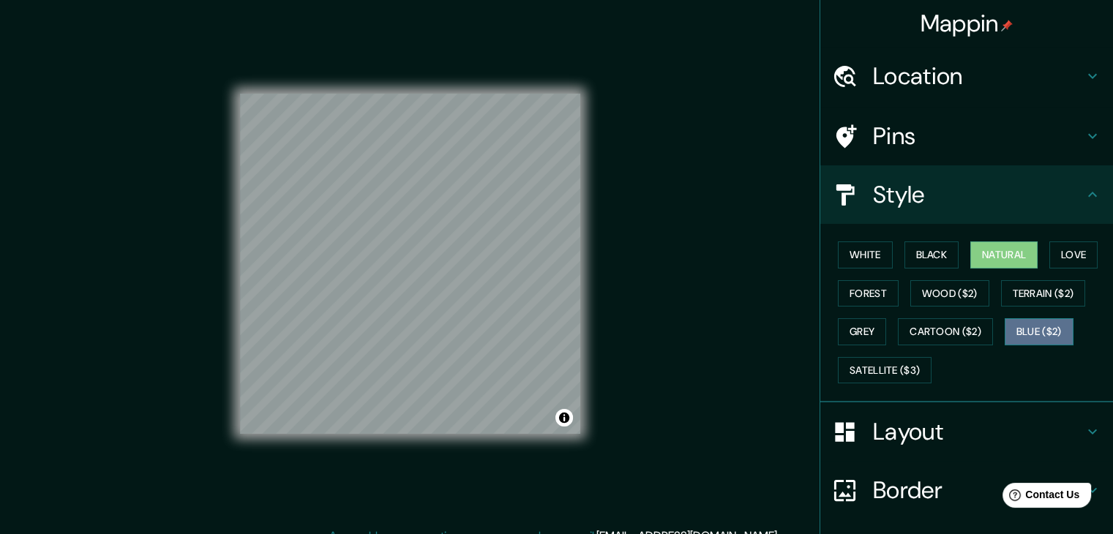
click at [1025, 323] on button "Blue ($2)" at bounding box center [1039, 331] width 69 height 27
click at [1007, 244] on button "Natural" at bounding box center [1004, 255] width 67 height 27
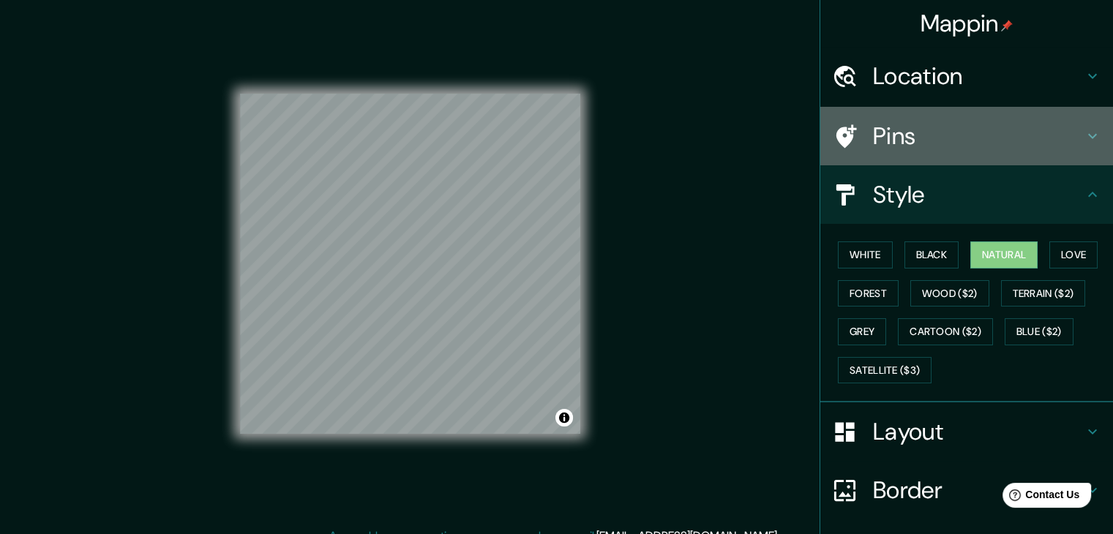
click at [900, 135] on h4 "Pins" at bounding box center [978, 136] width 211 height 29
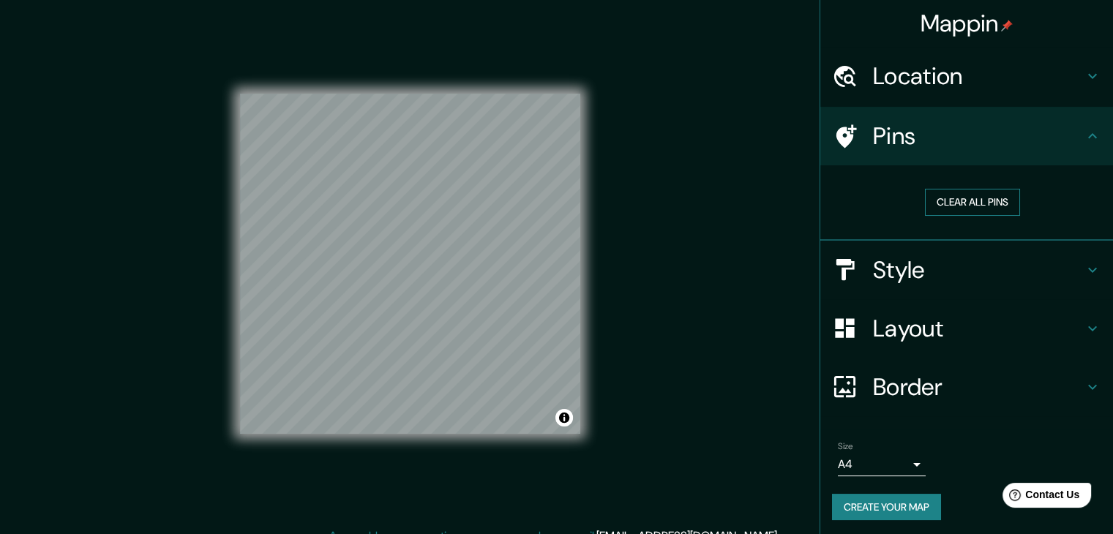
click at [942, 193] on button "Clear all pins" at bounding box center [972, 202] width 95 height 27
click at [897, 501] on button "Create your map" at bounding box center [886, 507] width 109 height 27
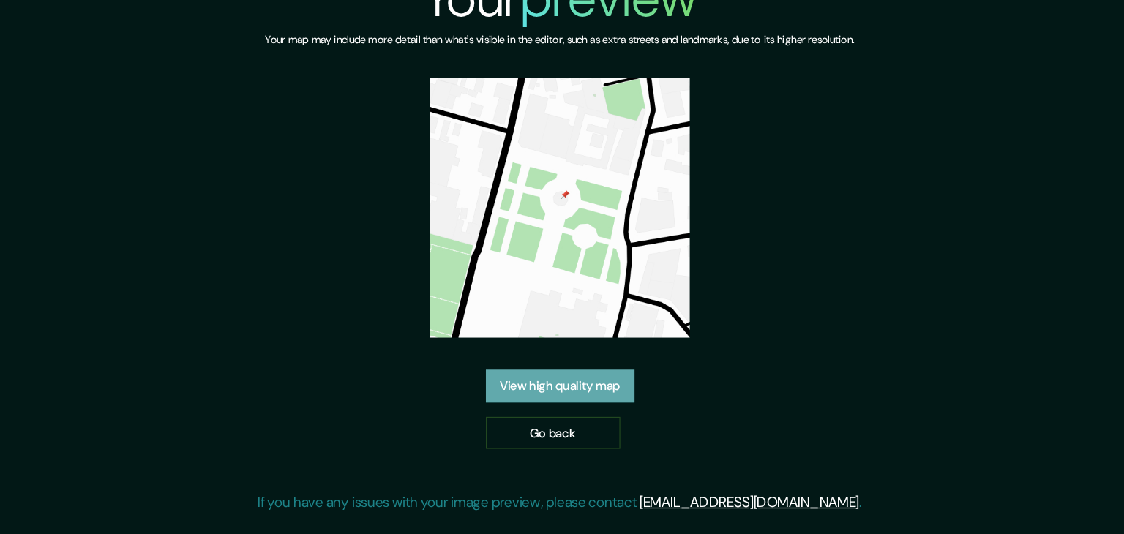
click at [598, 332] on link "View high quality map" at bounding box center [562, 345] width 122 height 27
